Goal: Information Seeking & Learning: Learn about a topic

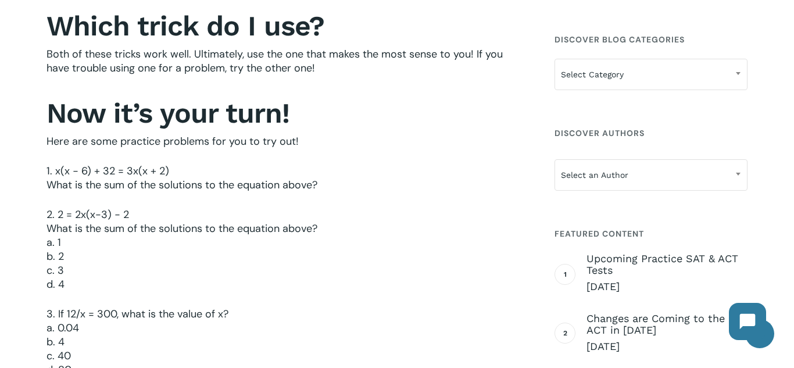
scroll to position [2035, 0]
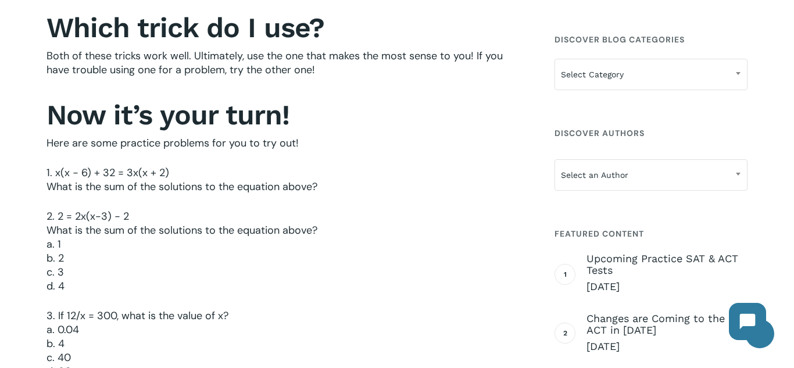
click at [316, 200] on p "1. x(x − 6) + 32 = 3x(x + 2) What is the sum of the solutions to the equation a…" at bounding box center [287, 188] width 480 height 44
click at [137, 183] on p "1. x(x − 6) + 32 = 3x(x + 2) What is the sum of the solutions to the equation a…" at bounding box center [287, 188] width 480 height 44
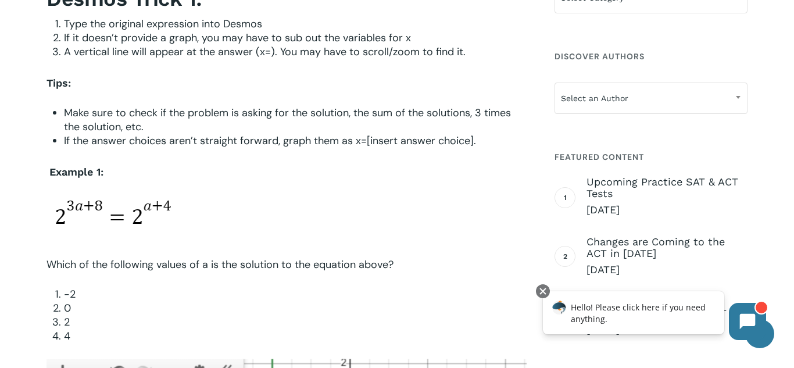
scroll to position [722, 0]
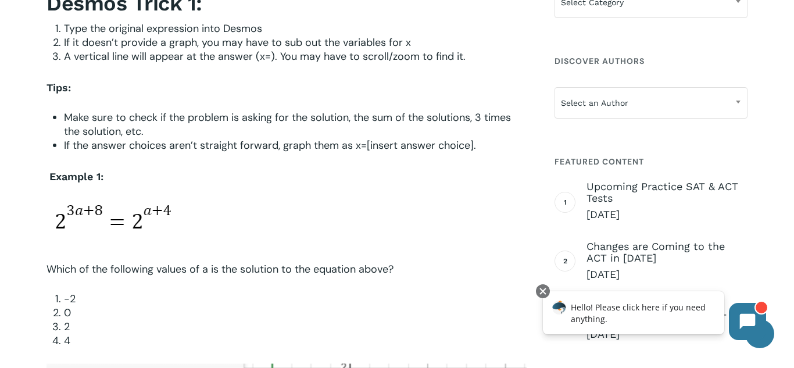
click at [133, 217] on img at bounding box center [110, 216] width 127 height 35
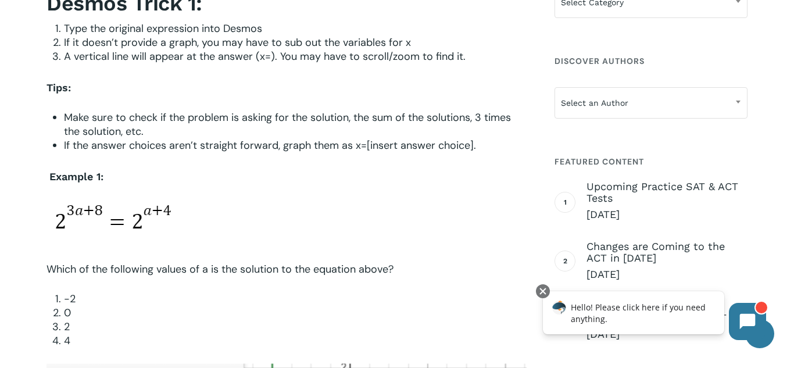
click at [133, 217] on img at bounding box center [110, 216] width 127 height 35
click at [149, 212] on img at bounding box center [110, 216] width 127 height 35
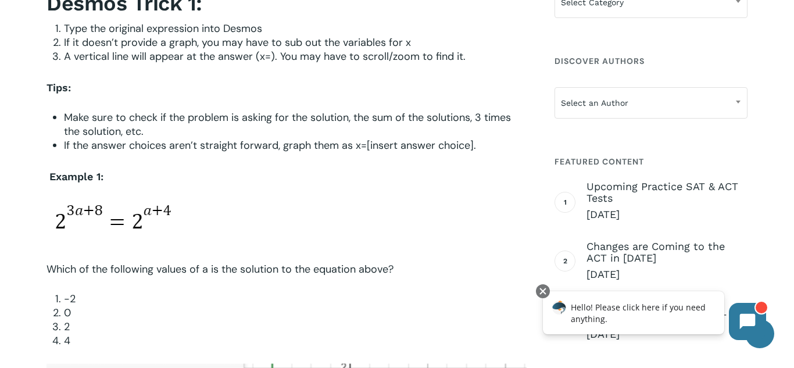
drag, startPoint x: 149, startPoint y: 212, endPoint x: 121, endPoint y: 205, distance: 28.2
click at [121, 205] on img at bounding box center [110, 216] width 127 height 35
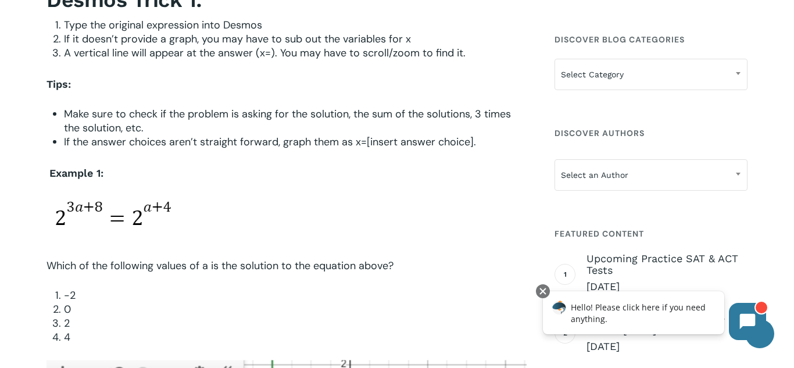
scroll to position [710, 0]
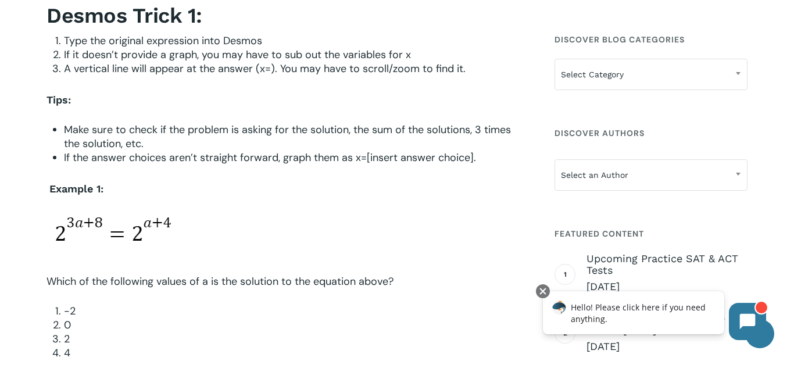
click at [134, 225] on img at bounding box center [110, 229] width 127 height 35
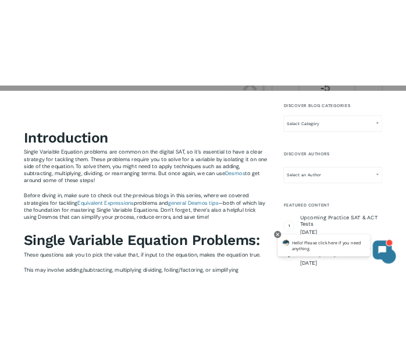
scroll to position [0, 0]
